Goal: Navigation & Orientation: Find specific page/section

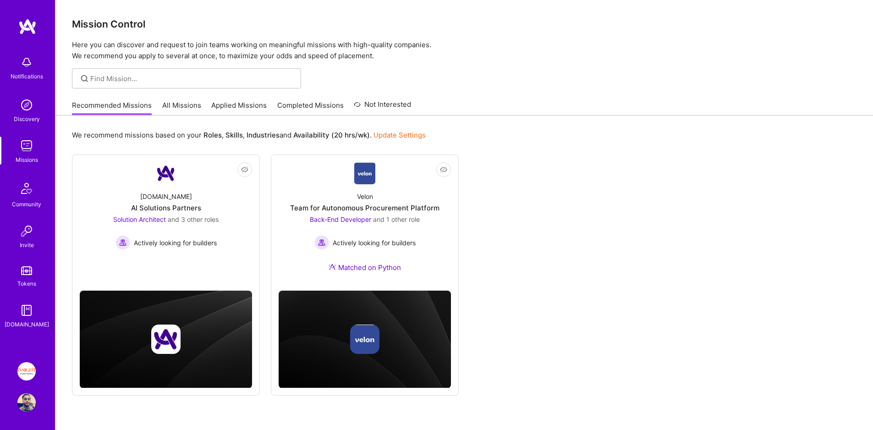
click at [185, 110] on link "All Missions" at bounding box center [181, 107] width 39 height 15
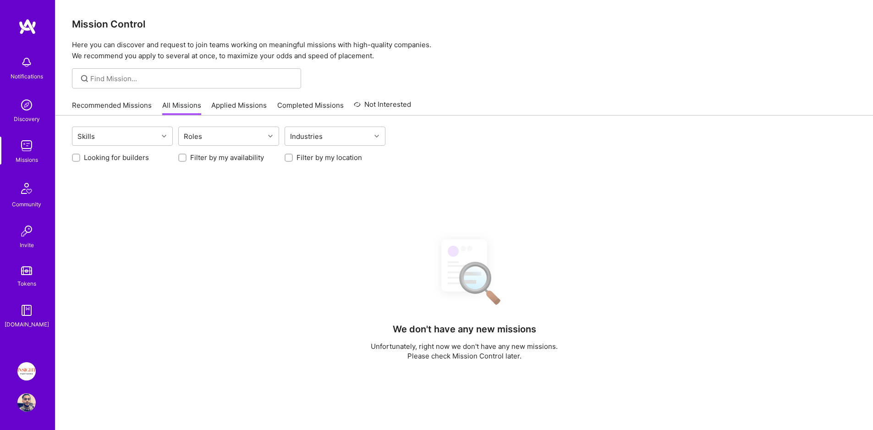
click at [184, 109] on link "All Missions" at bounding box center [181, 107] width 39 height 15
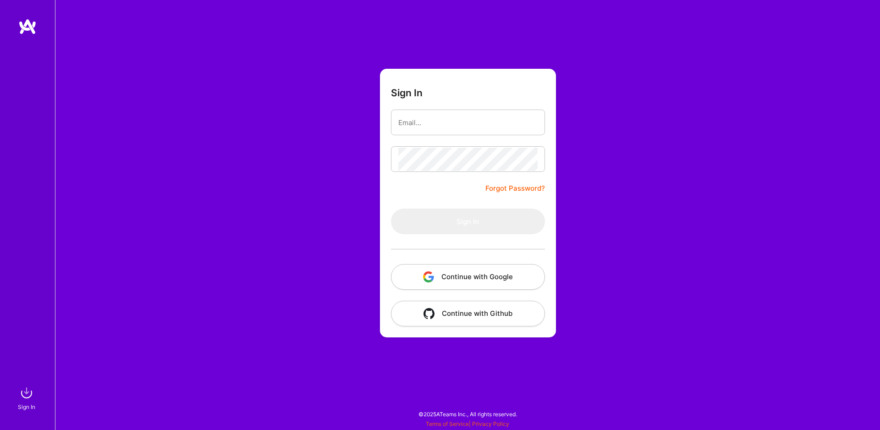
click at [437, 271] on button "Continue with Google" at bounding box center [468, 277] width 154 height 26
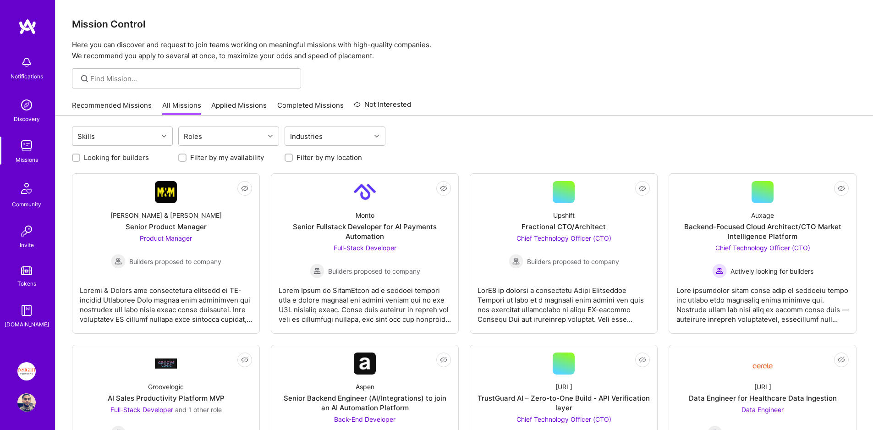
click at [297, 107] on link "Completed Missions" at bounding box center [310, 107] width 66 height 15
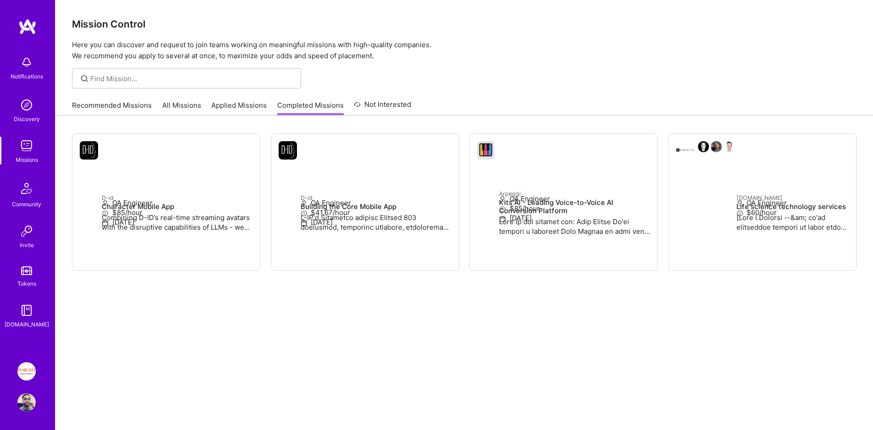
click at [359, 104] on link "Not Interested" at bounding box center [382, 107] width 57 height 17
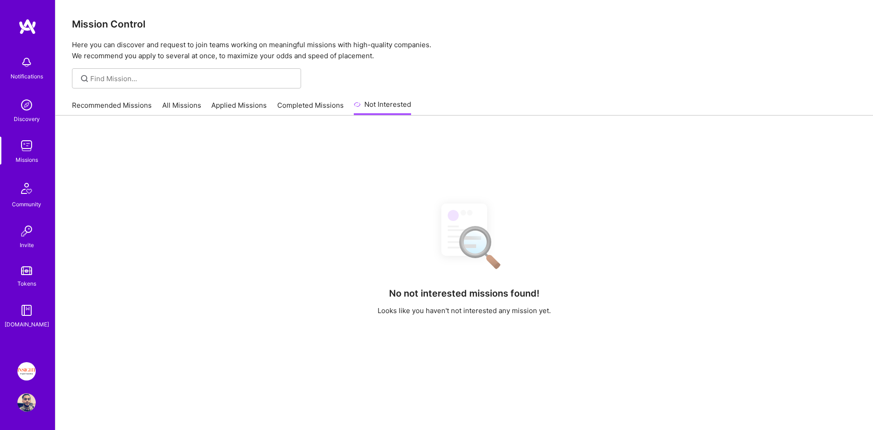
click at [263, 101] on link "Applied Missions" at bounding box center [238, 107] width 55 height 15
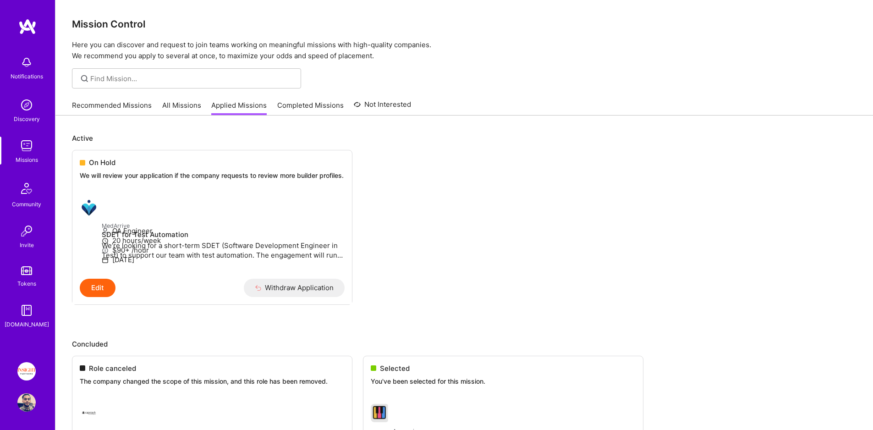
click at [122, 104] on link "Recommended Missions" at bounding box center [112, 107] width 80 height 15
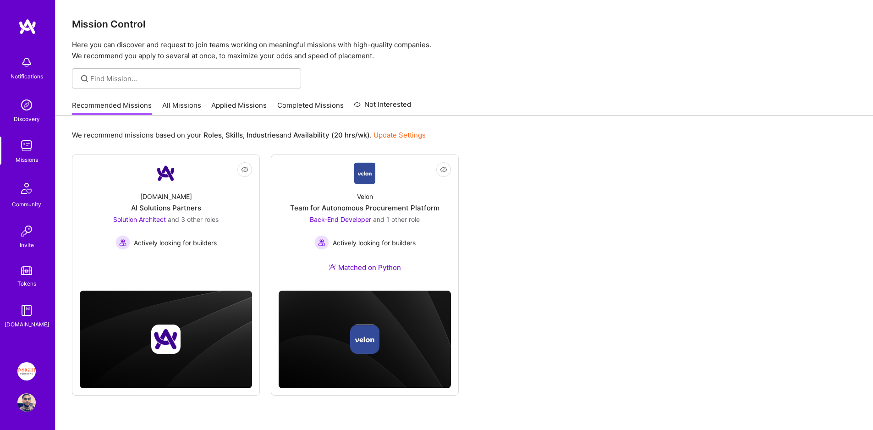
click at [194, 109] on link "All Missions" at bounding box center [181, 107] width 39 height 15
